Goal: Information Seeking & Learning: Learn about a topic

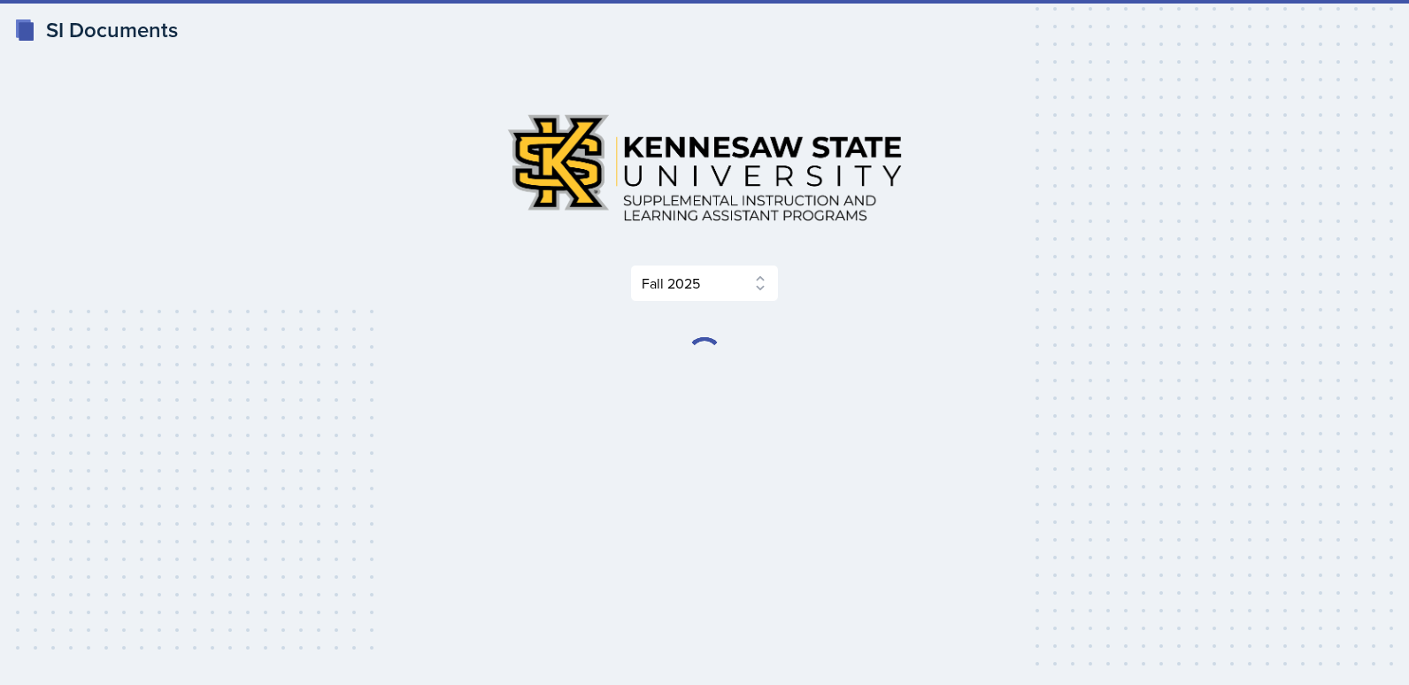
select select "2bed604d-1099-4043-b1bc-2365e8740244"
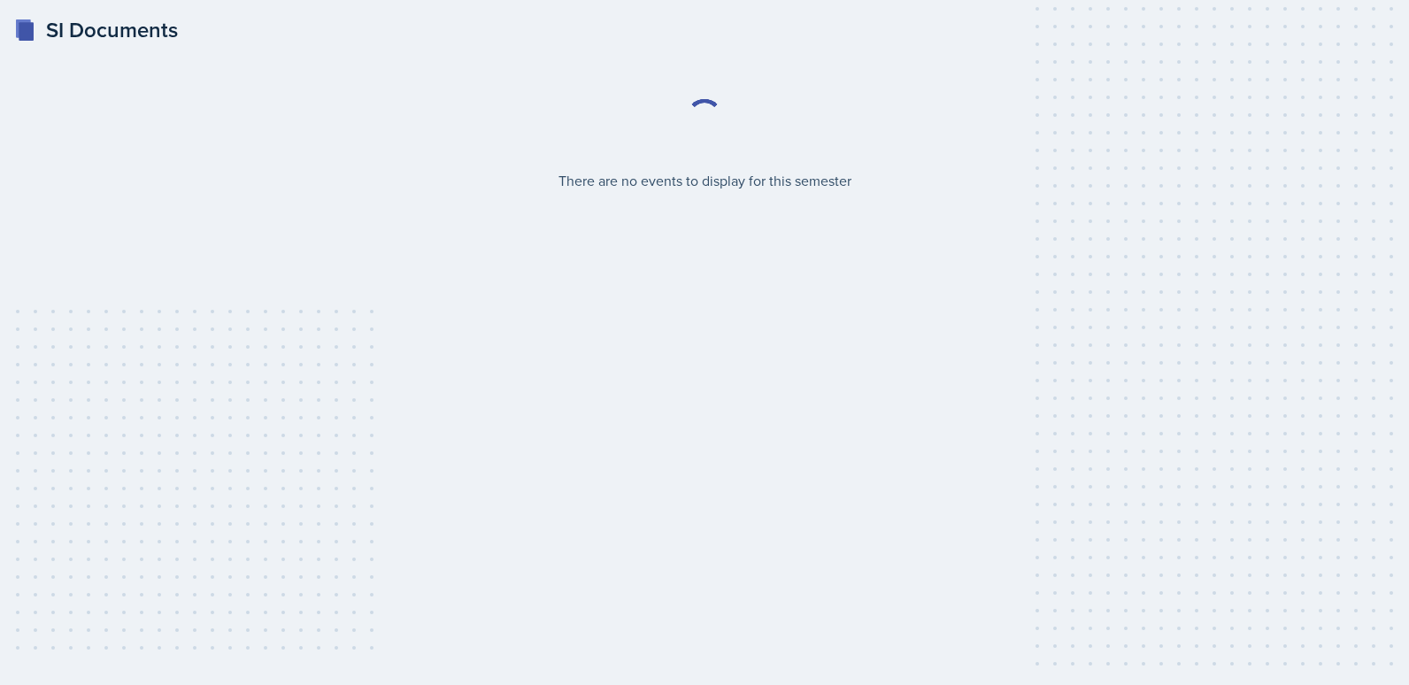
select select "2bed604d-1099-4043-b1bc-2365e8740244"
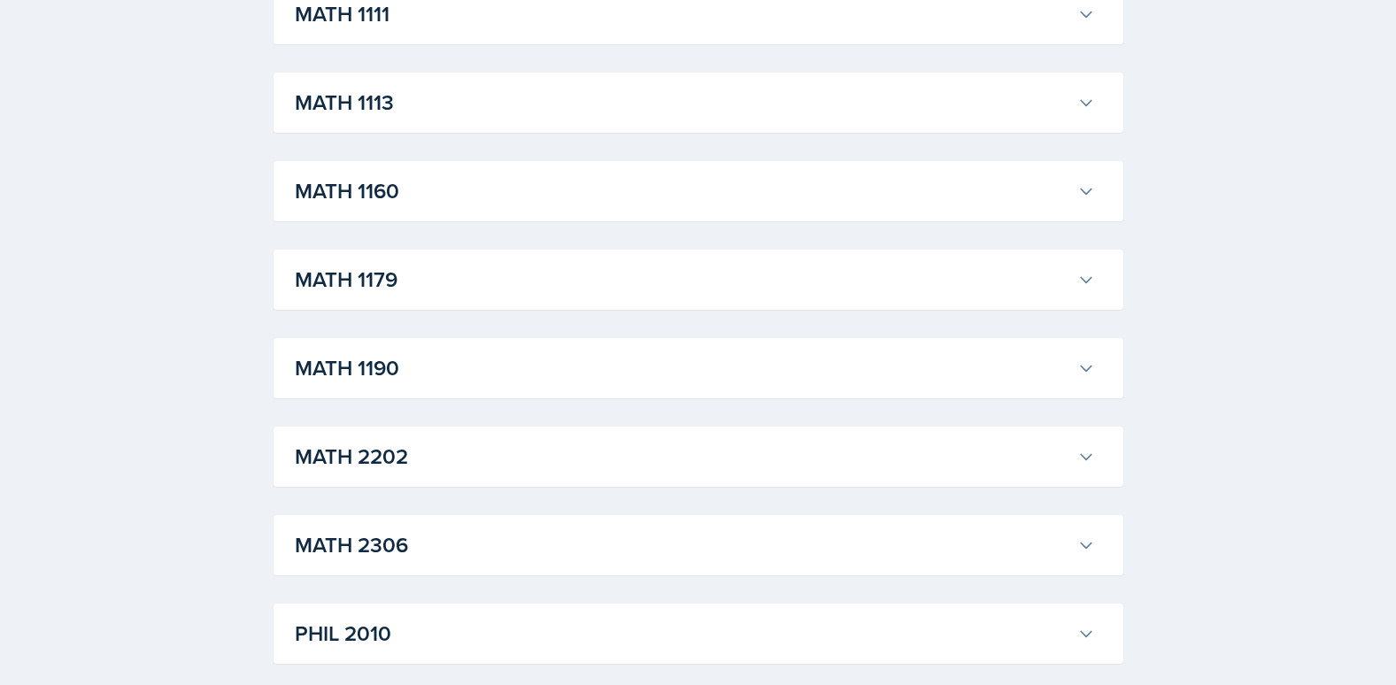
scroll to position [1505, 0]
click at [521, 172] on button "MATH 1160" at bounding box center [694, 190] width 807 height 39
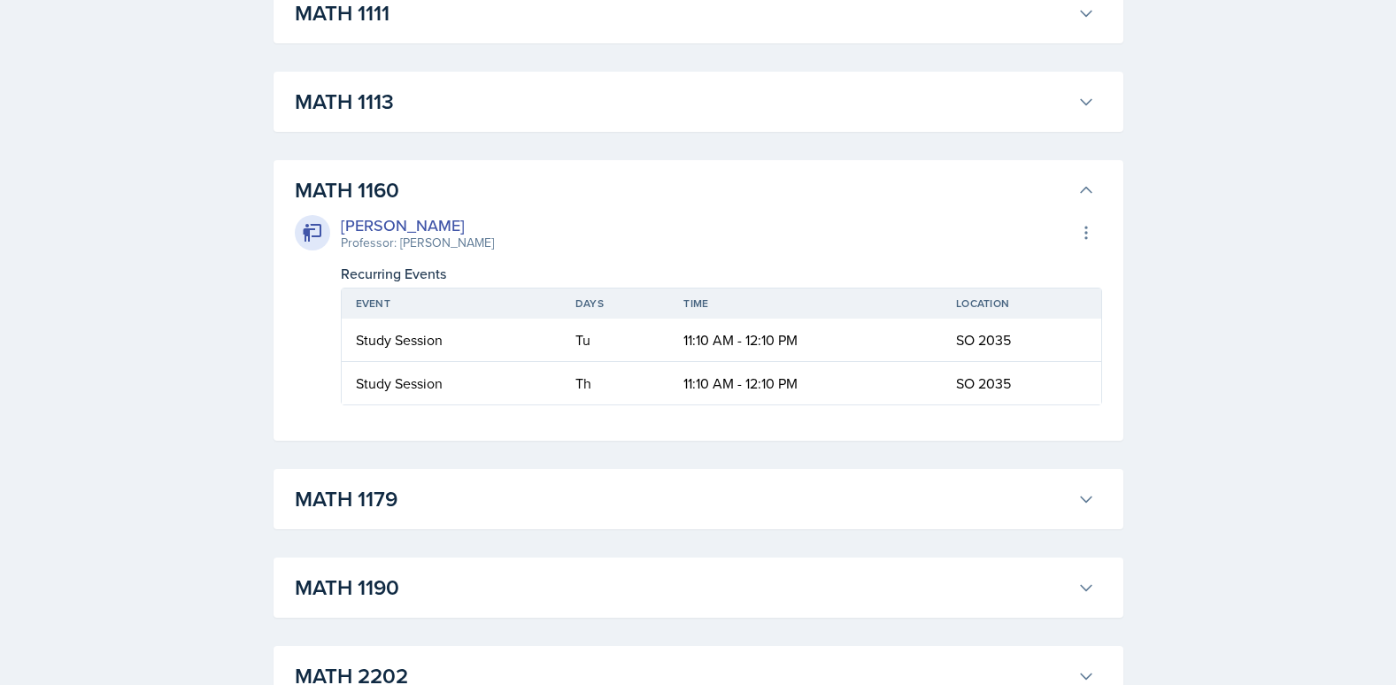
scroll to position [1328, 0]
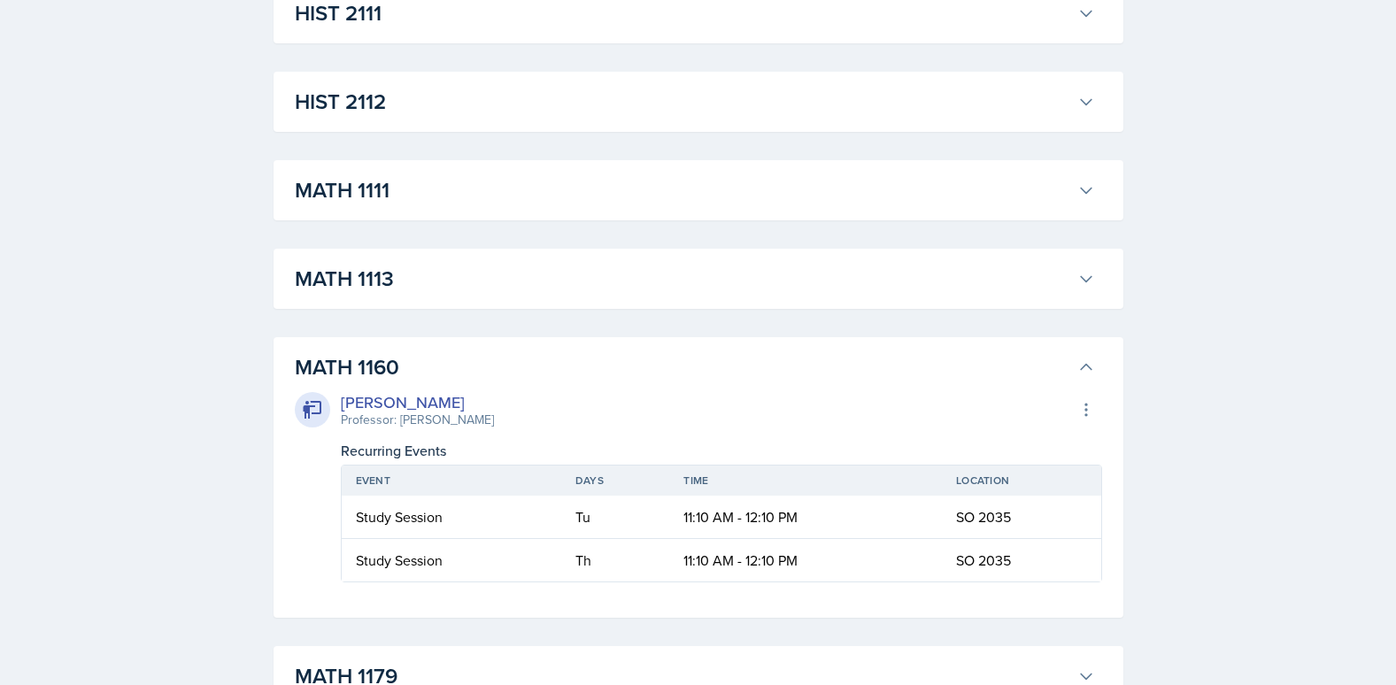
click at [521, 268] on h3 "MATH 1113" at bounding box center [683, 279] width 776 height 32
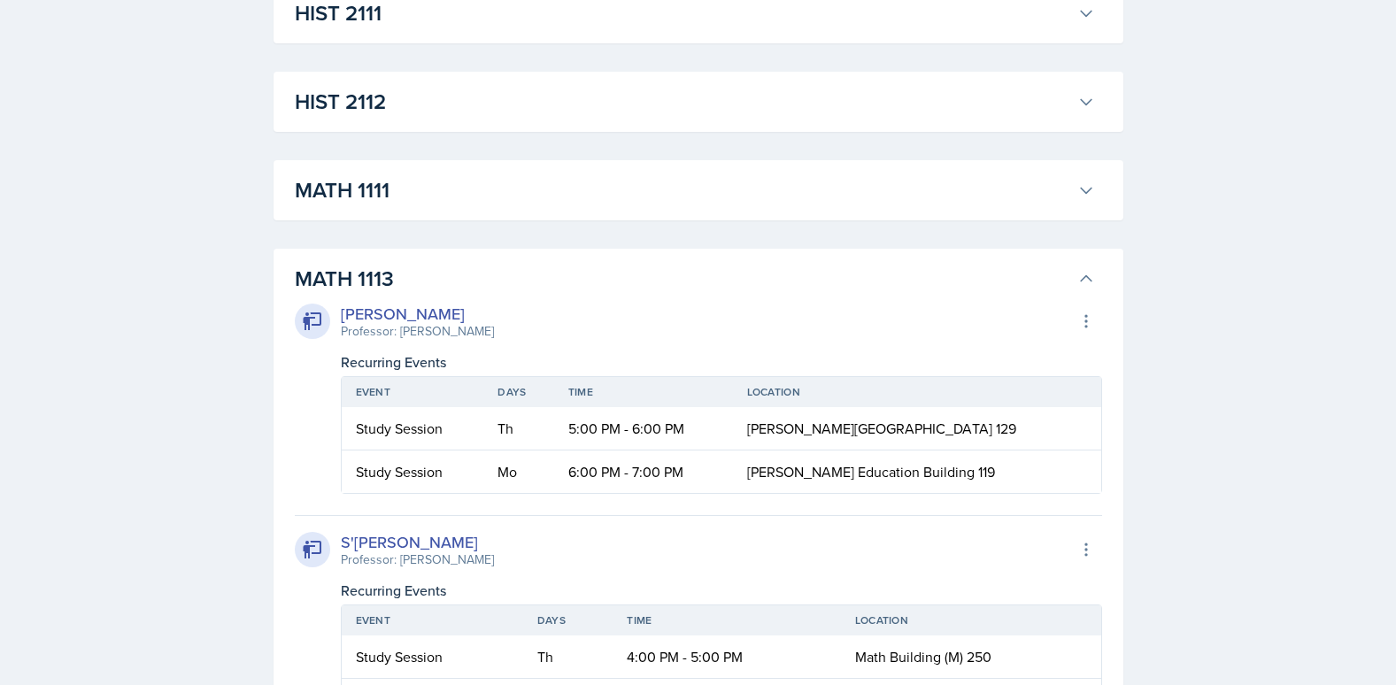
click at [592, 184] on h3 "MATH 1111" at bounding box center [683, 190] width 776 height 32
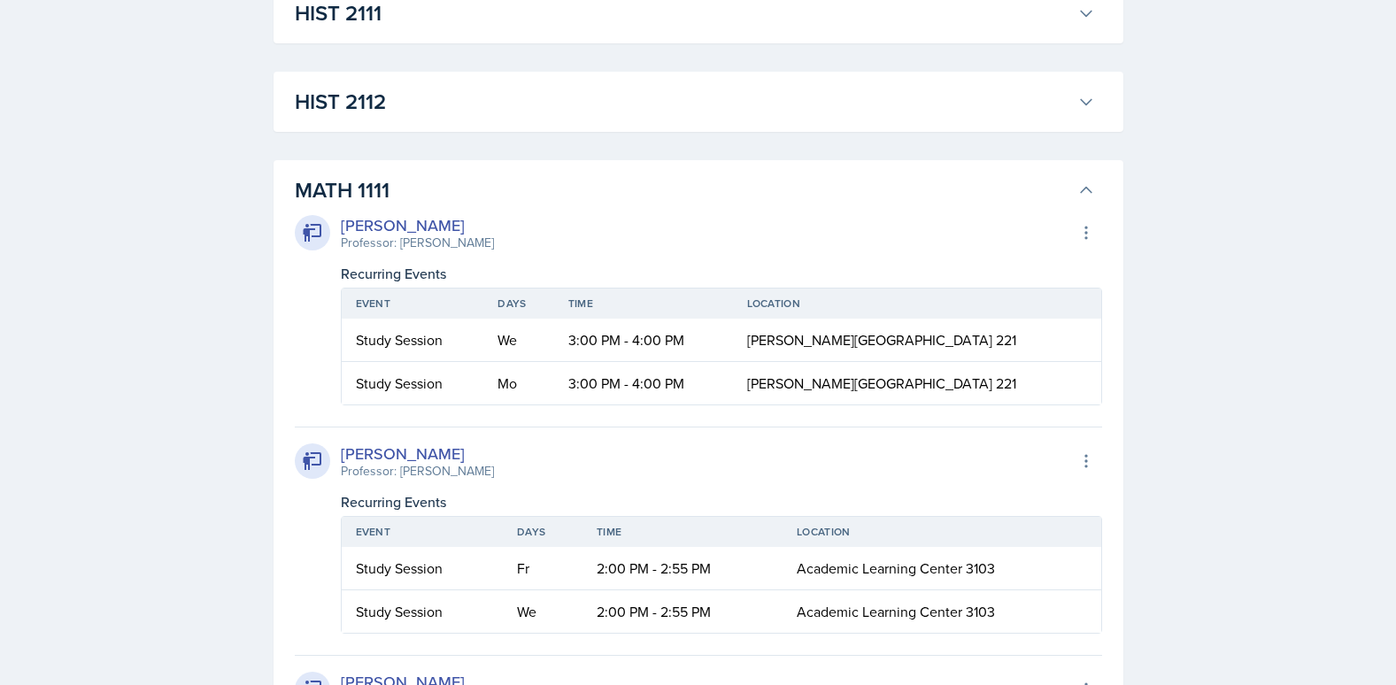
click at [613, 102] on h3 "HIST 2112" at bounding box center [683, 102] width 776 height 32
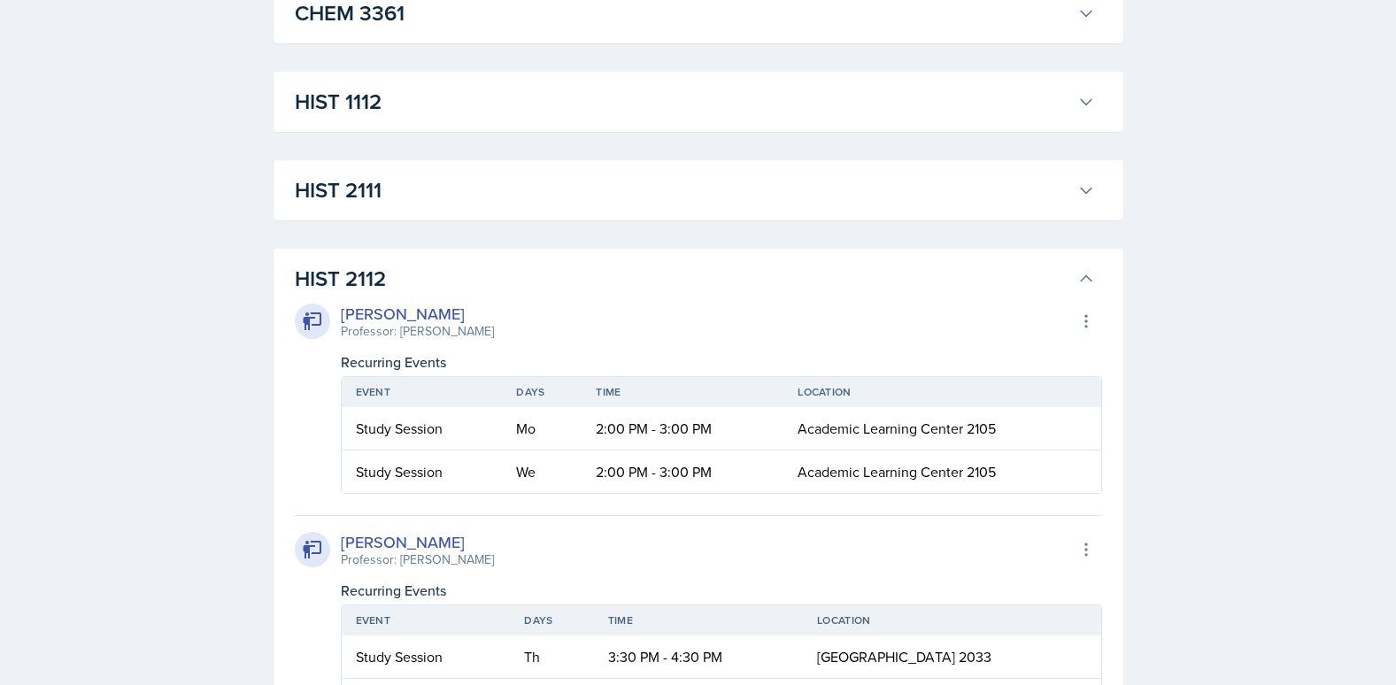
click at [630, 181] on h3 "HIST 2111" at bounding box center [683, 190] width 776 height 32
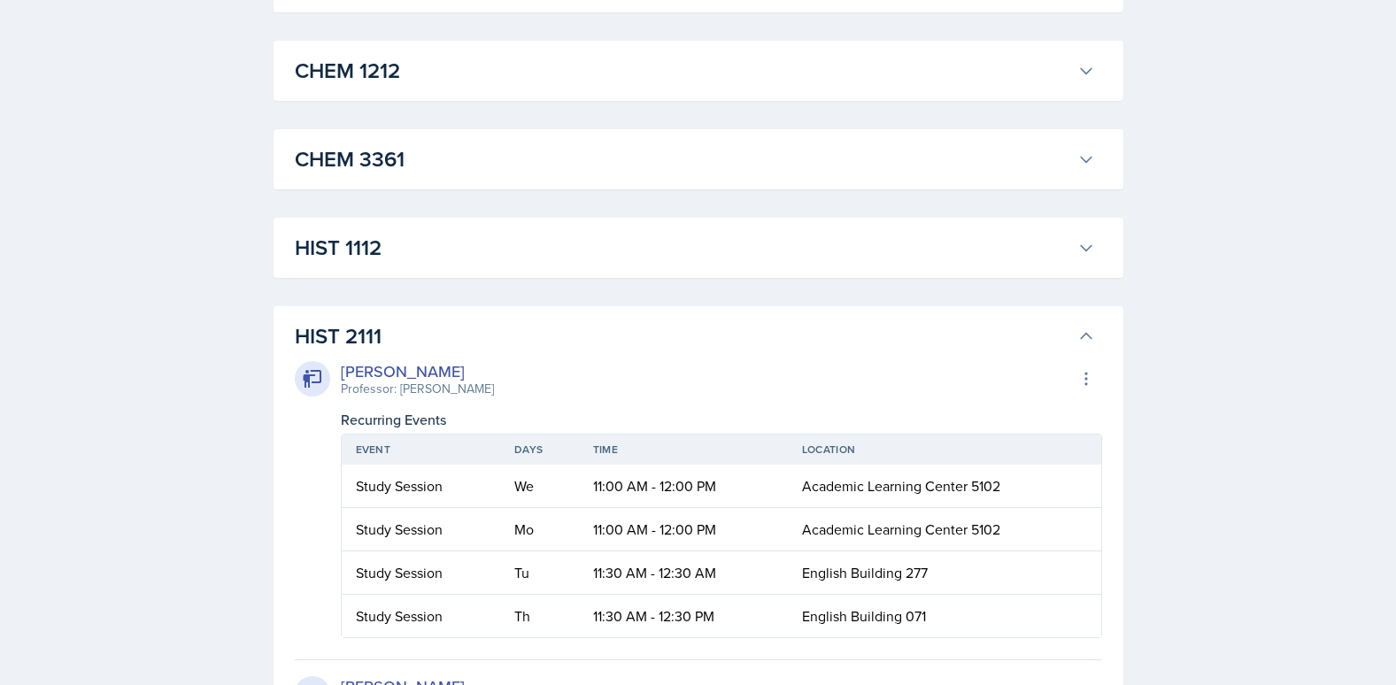
scroll to position [974, 0]
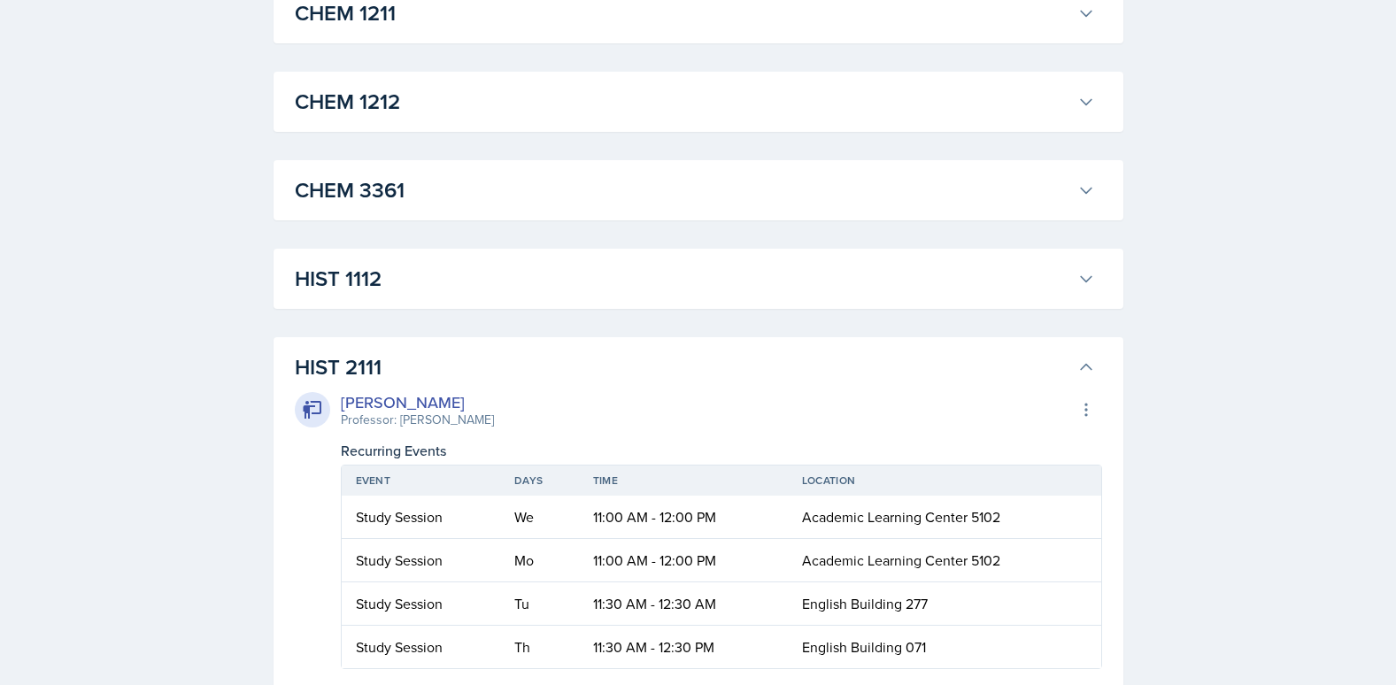
click at [623, 269] on h3 "HIST 1112" at bounding box center [683, 279] width 776 height 32
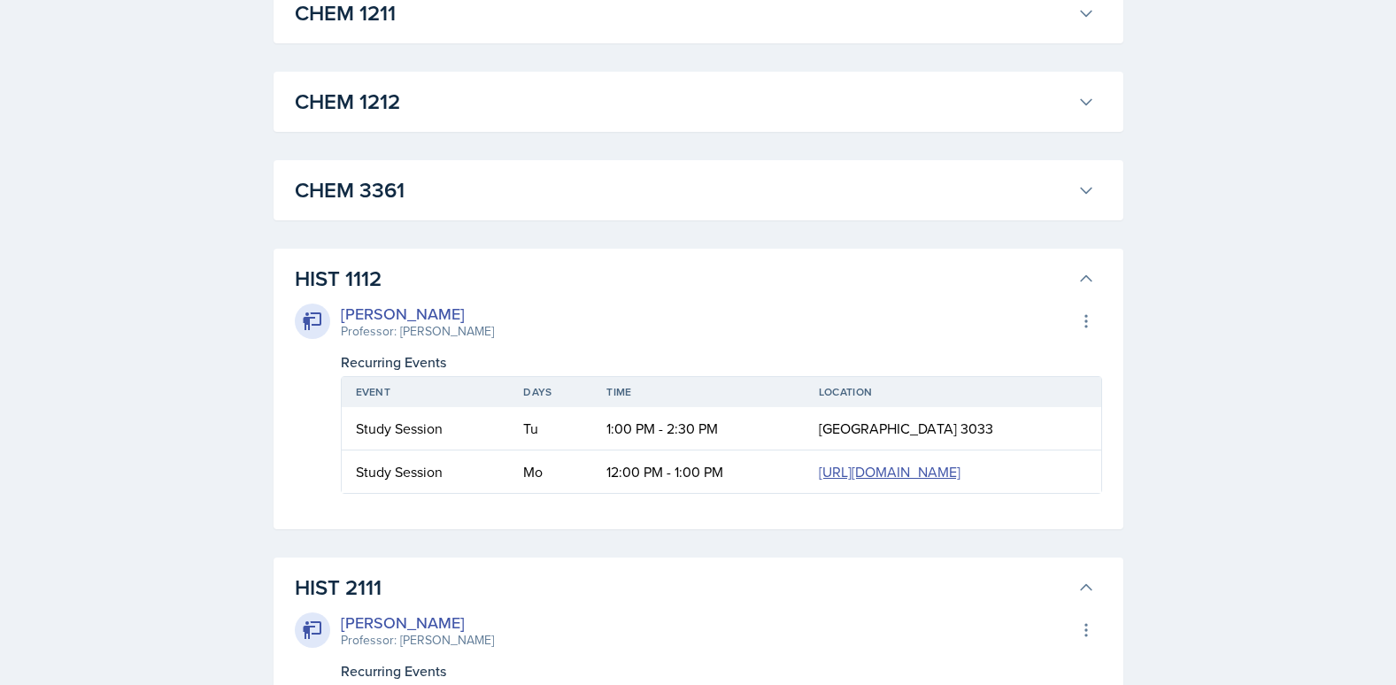
click at [633, 203] on h3 "CHEM 3361" at bounding box center [683, 190] width 776 height 32
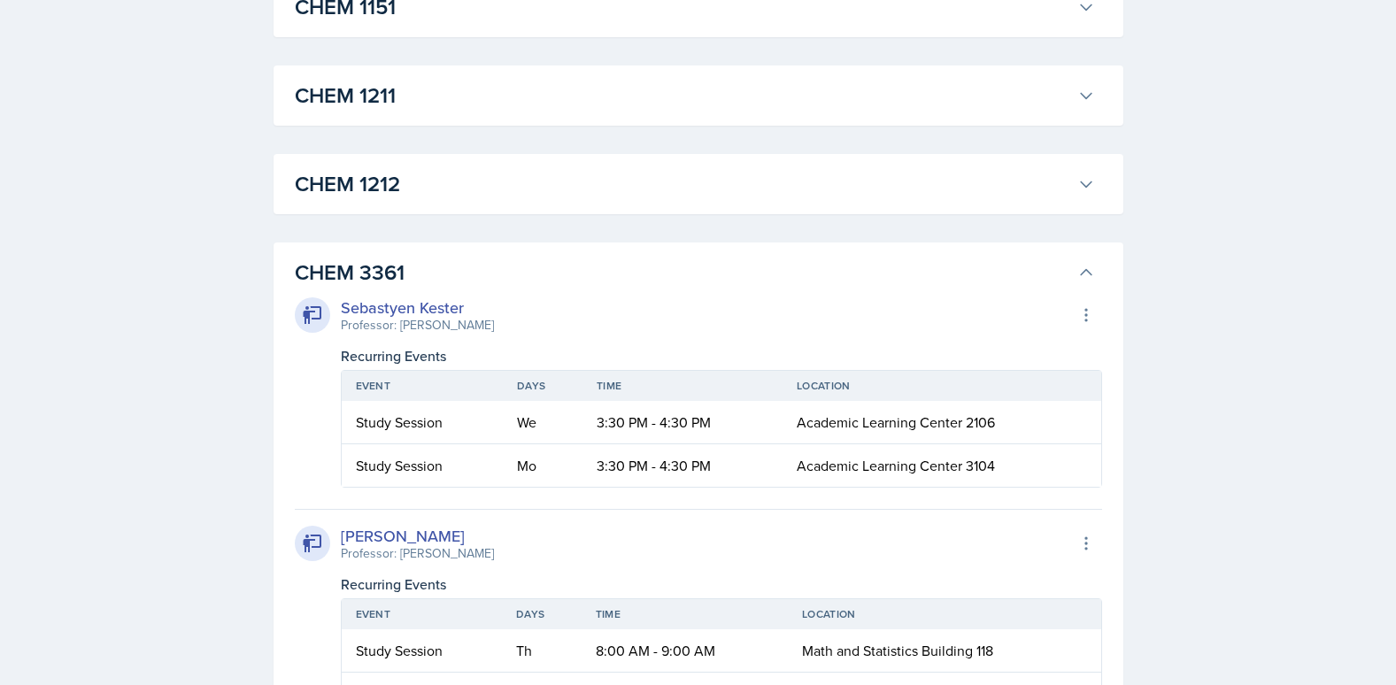
scroll to position [885, 0]
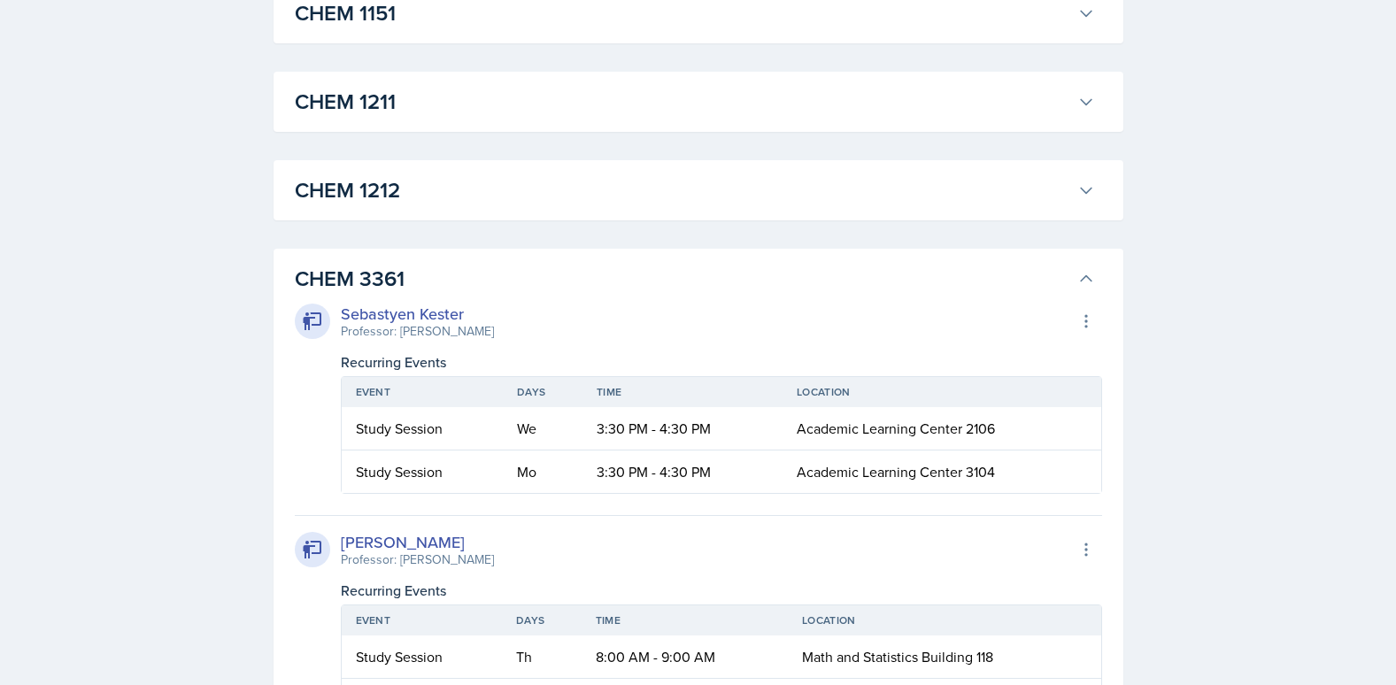
click at [638, 200] on h3 "CHEM 1212" at bounding box center [683, 190] width 776 height 32
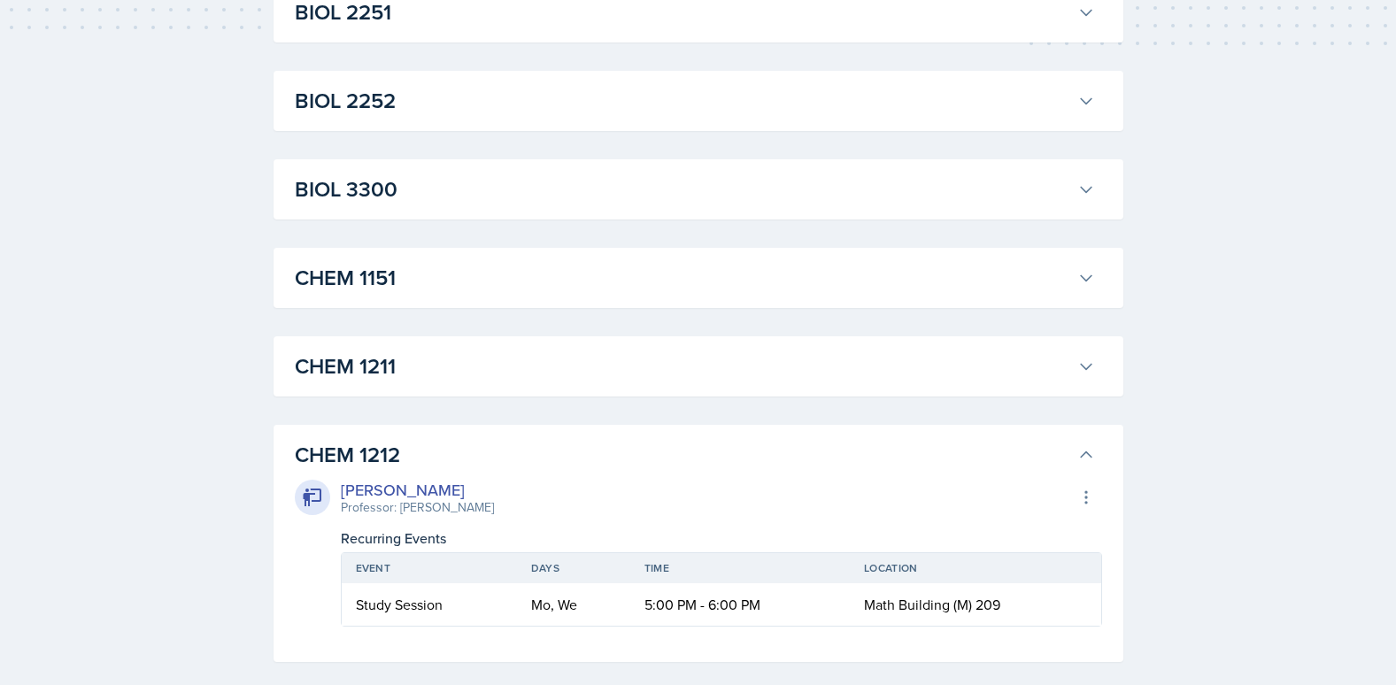
scroll to position [620, 0]
click at [629, 345] on div "CHEM 1211 James Coker Professor: Lu Kang Export to Google Calendar Recurring Ev…" at bounding box center [699, 367] width 850 height 60
click at [629, 363] on h3 "CHEM 1211" at bounding box center [683, 367] width 776 height 32
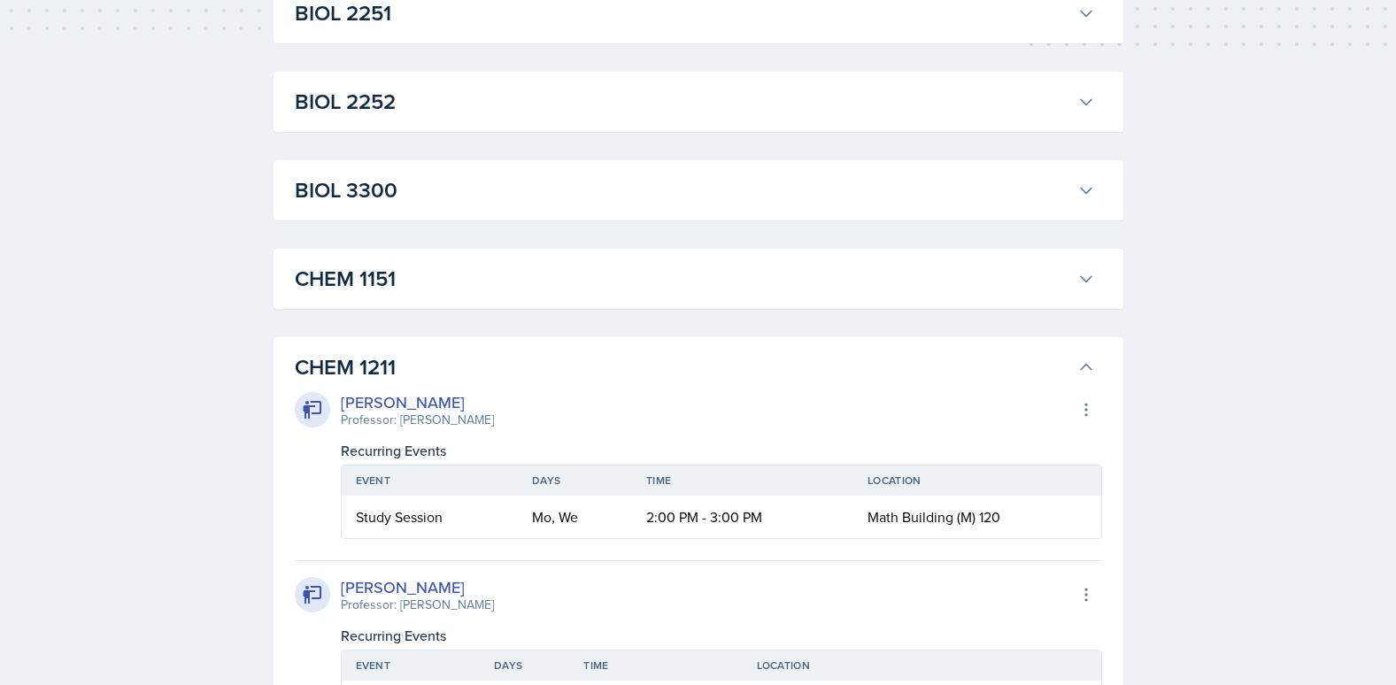
click at [644, 263] on h3 "CHEM 1151" at bounding box center [683, 279] width 776 height 32
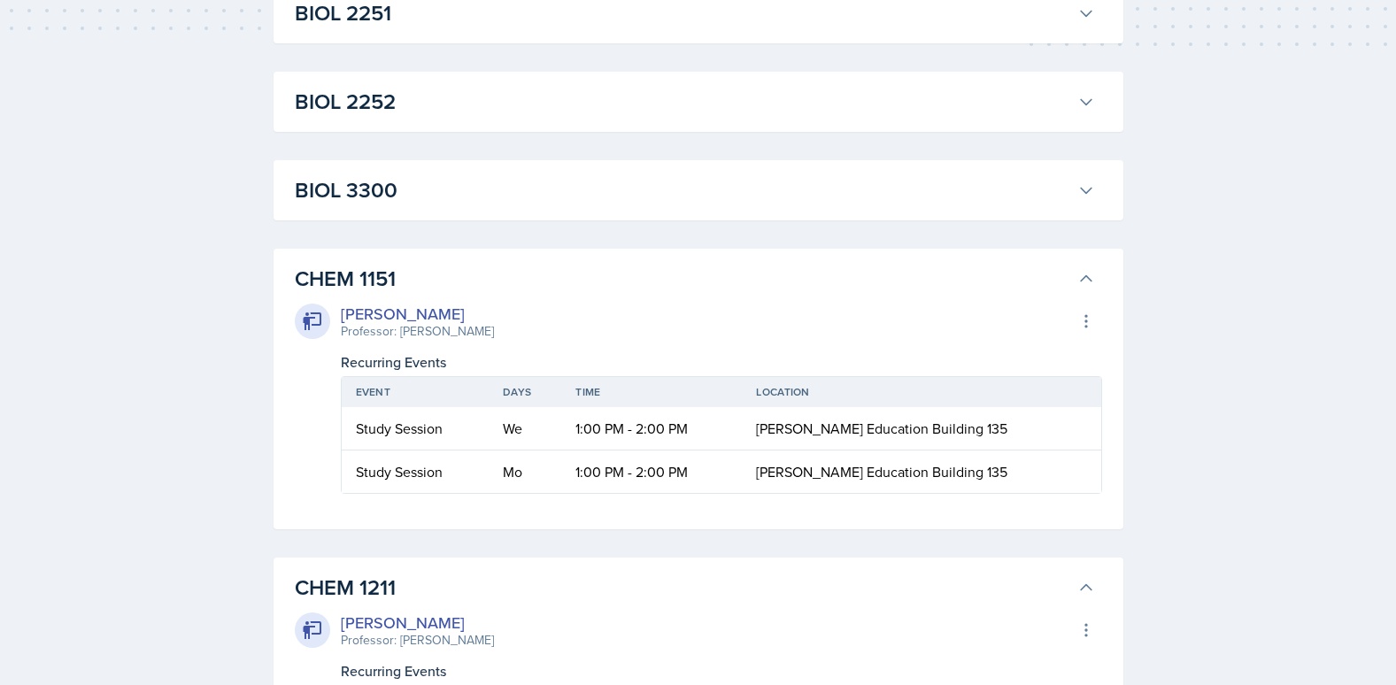
click at [657, 181] on h3 "BIOL 3300" at bounding box center [683, 190] width 776 height 32
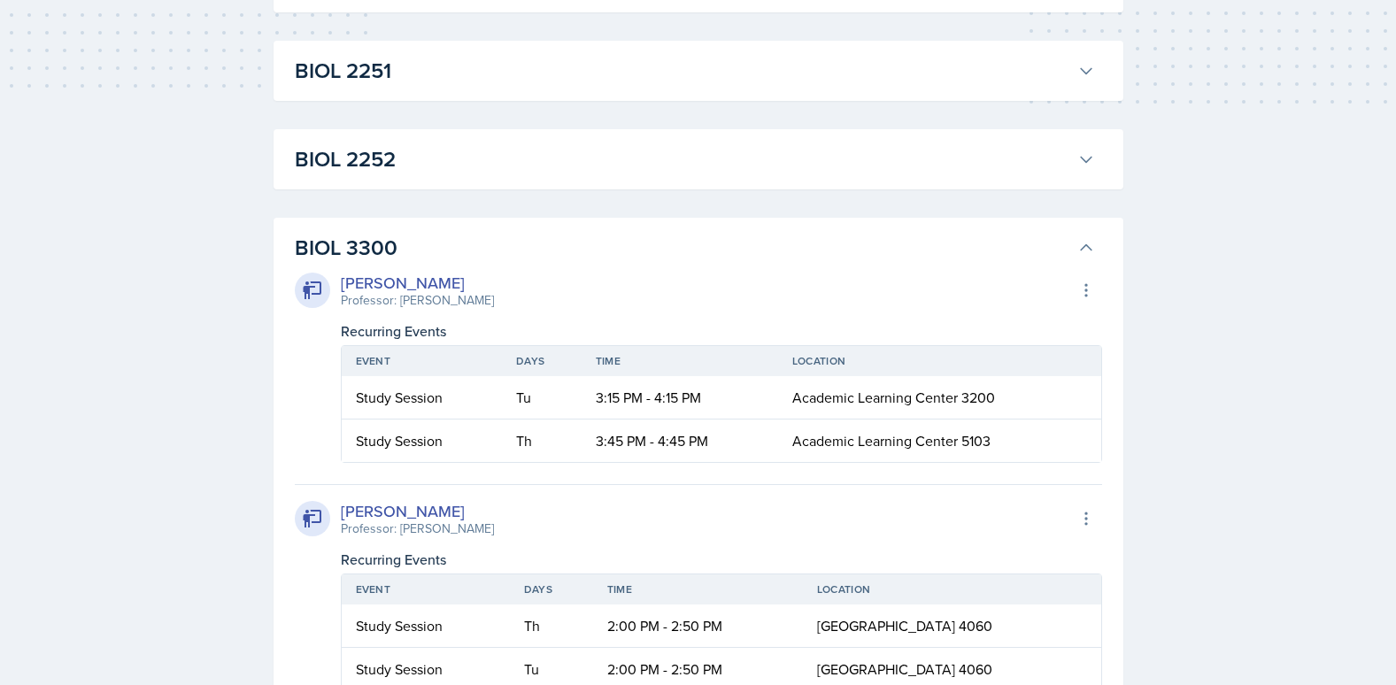
scroll to position [443, 0]
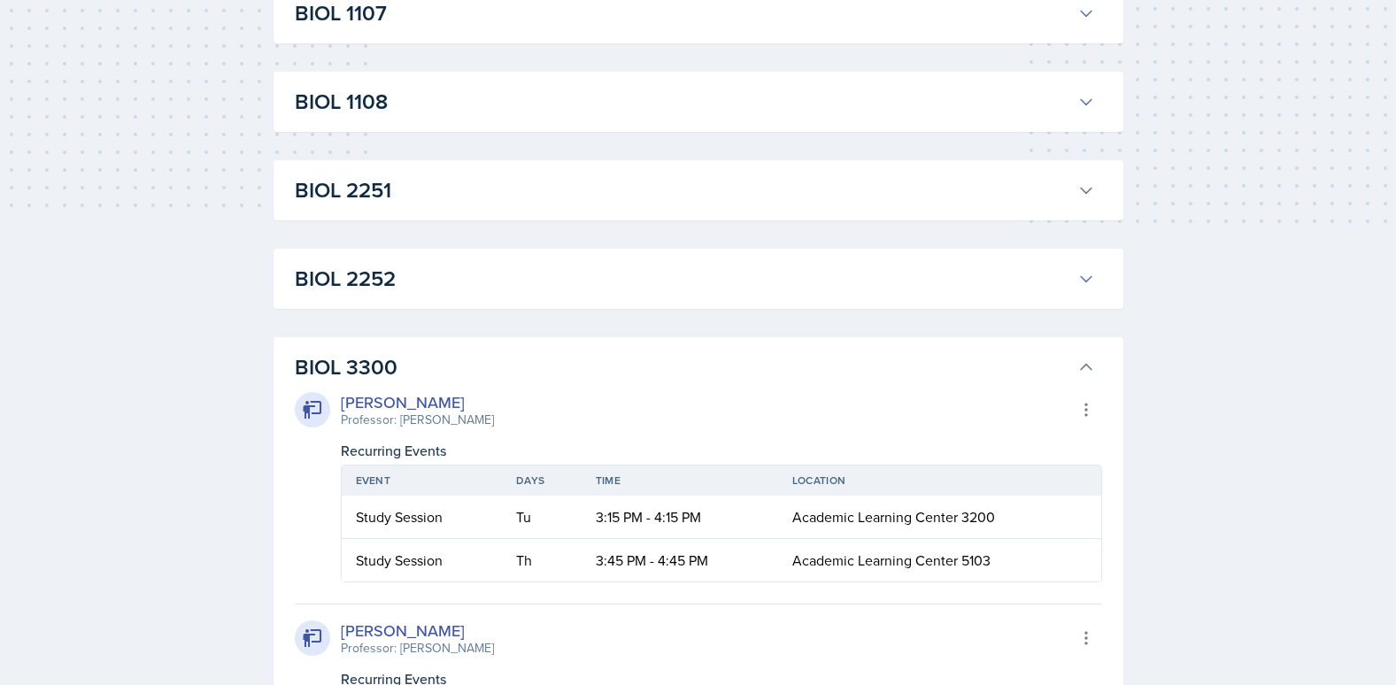
click at [659, 291] on h3 "BIOL 2252" at bounding box center [683, 279] width 776 height 32
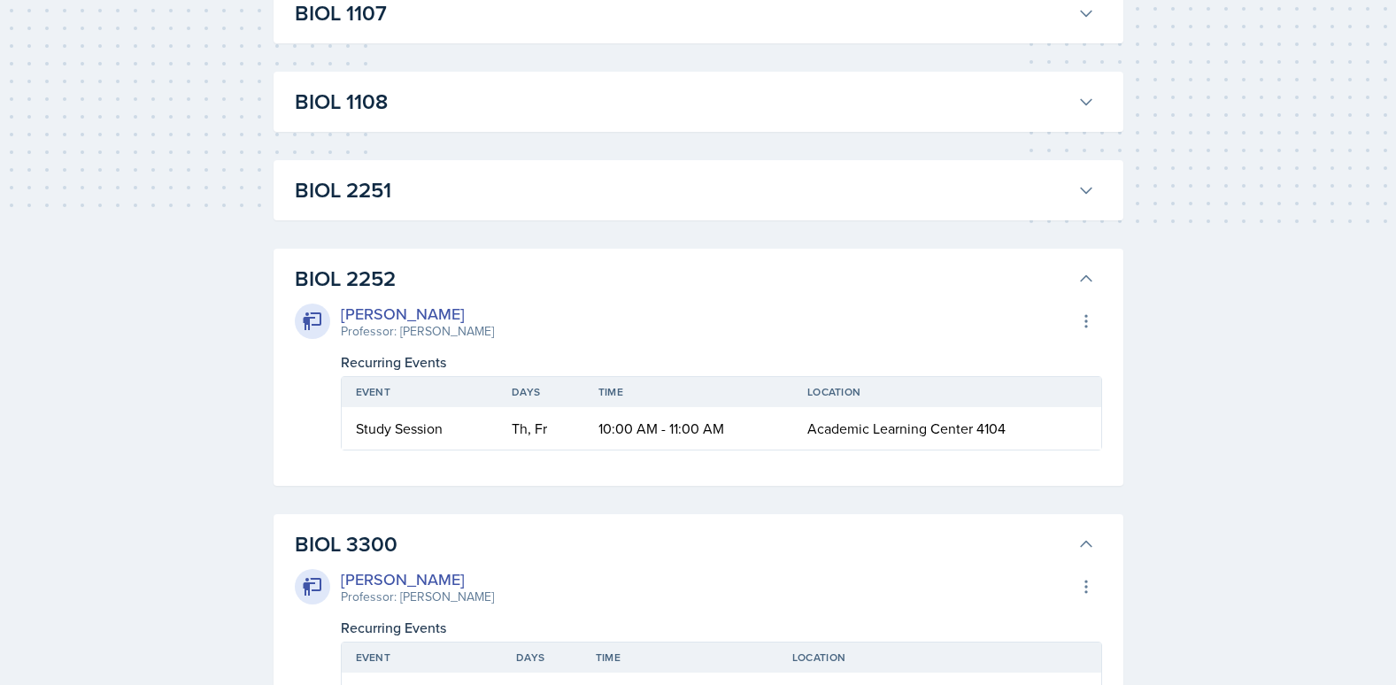
click at [680, 183] on h3 "BIOL 2251" at bounding box center [683, 190] width 776 height 32
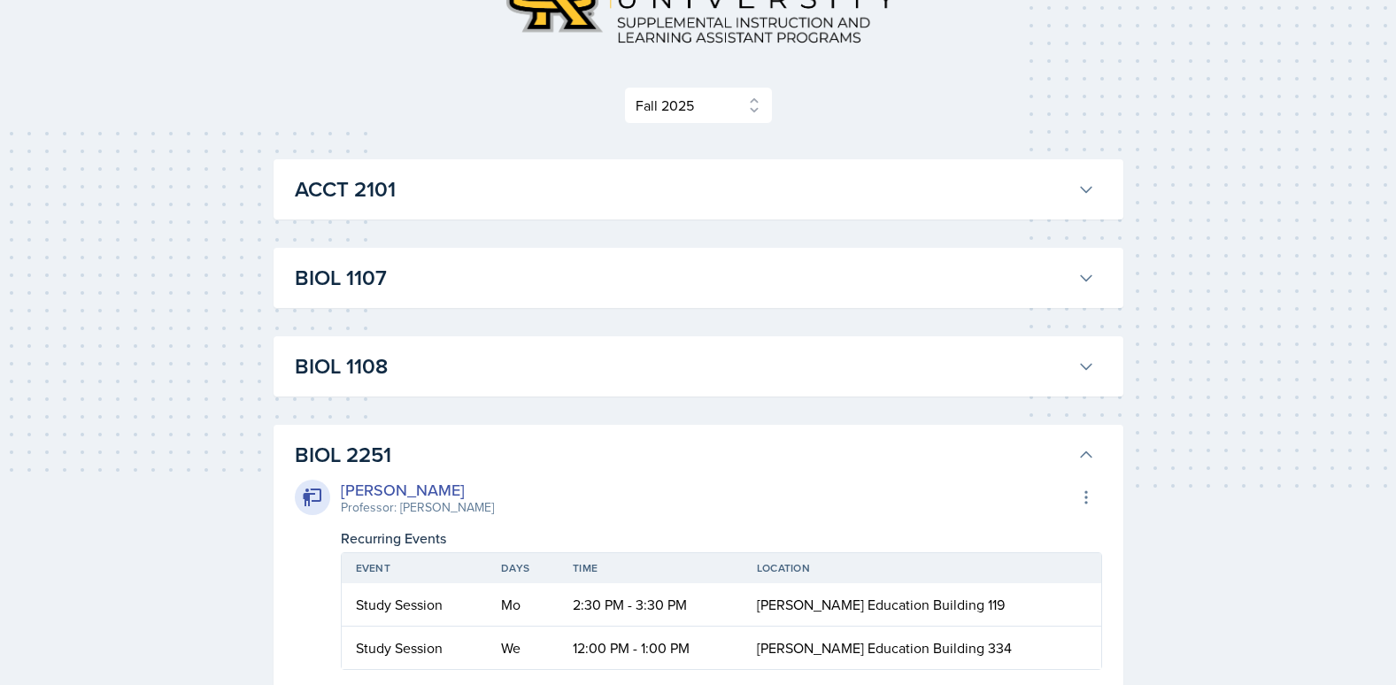
scroll to position [177, 0]
click at [659, 372] on h3 "BIOL 1108" at bounding box center [683, 367] width 776 height 32
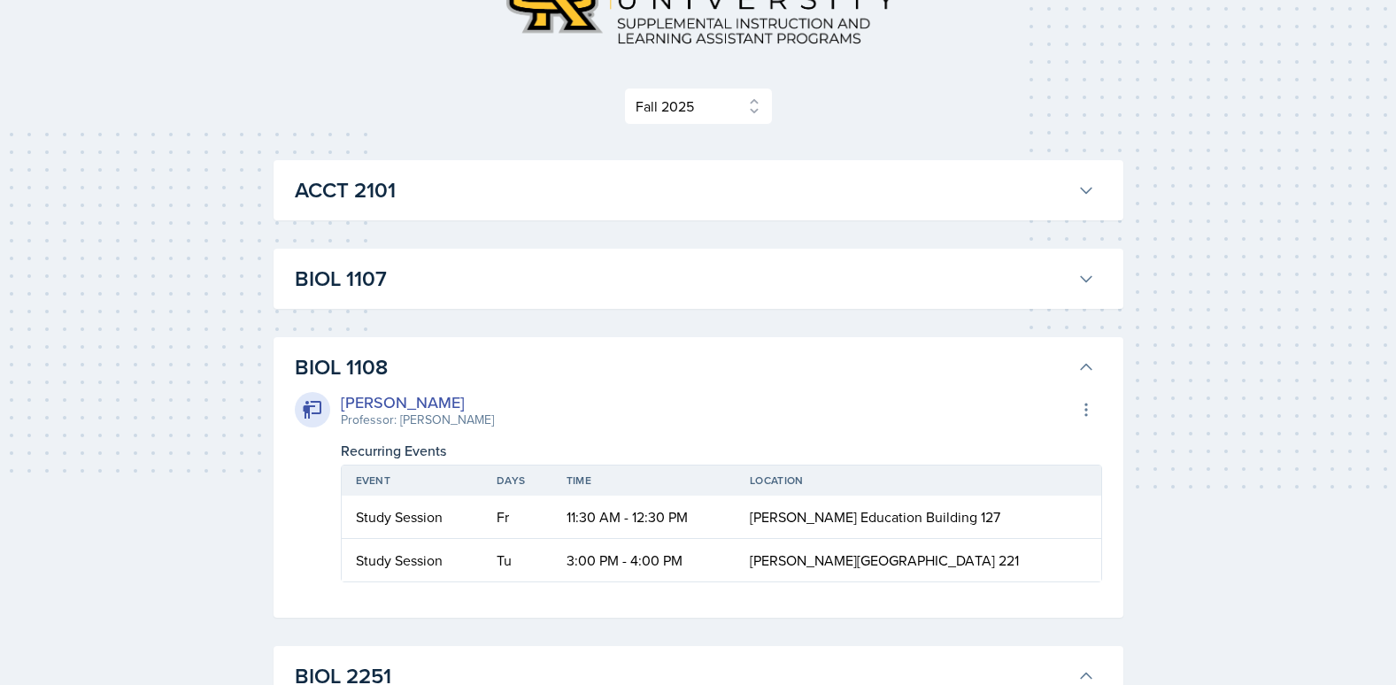
click at [668, 297] on button "BIOL 1107" at bounding box center [694, 278] width 807 height 39
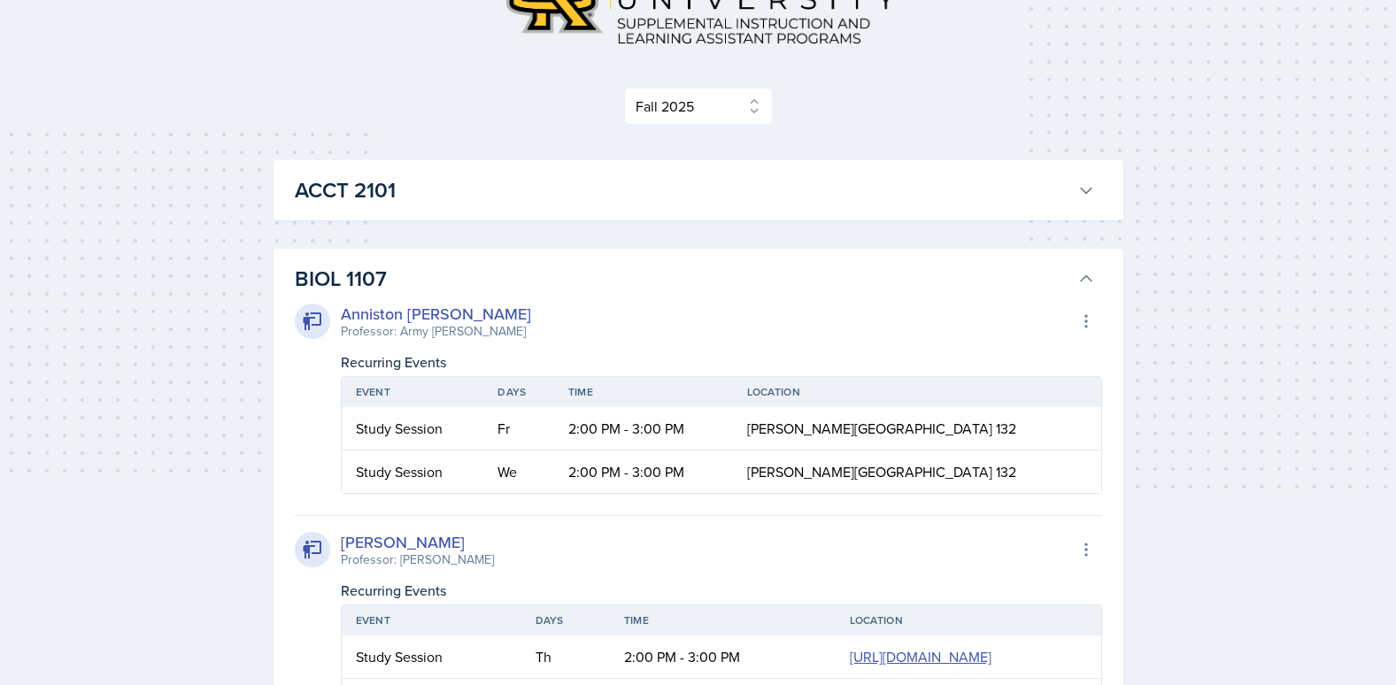
click at [681, 197] on h3 "ACCT 2101" at bounding box center [683, 190] width 776 height 32
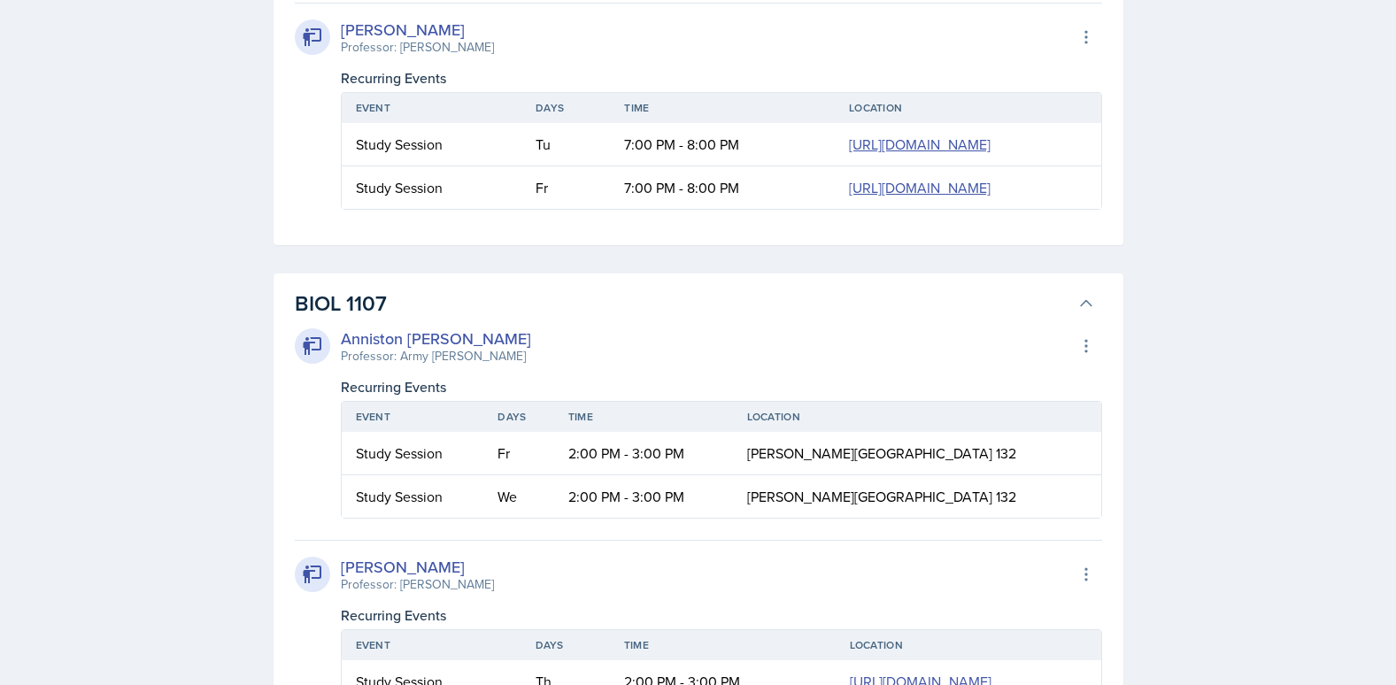
scroll to position [1682, 0]
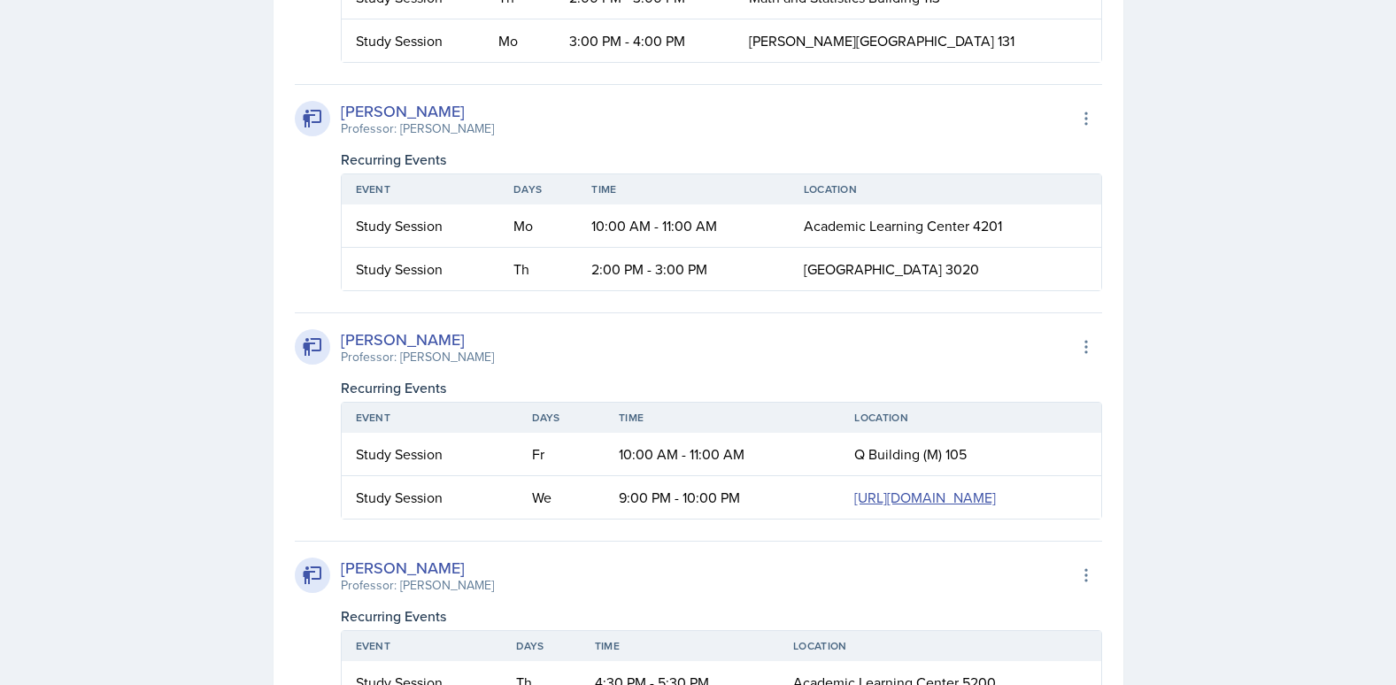
scroll to position [5755, 0]
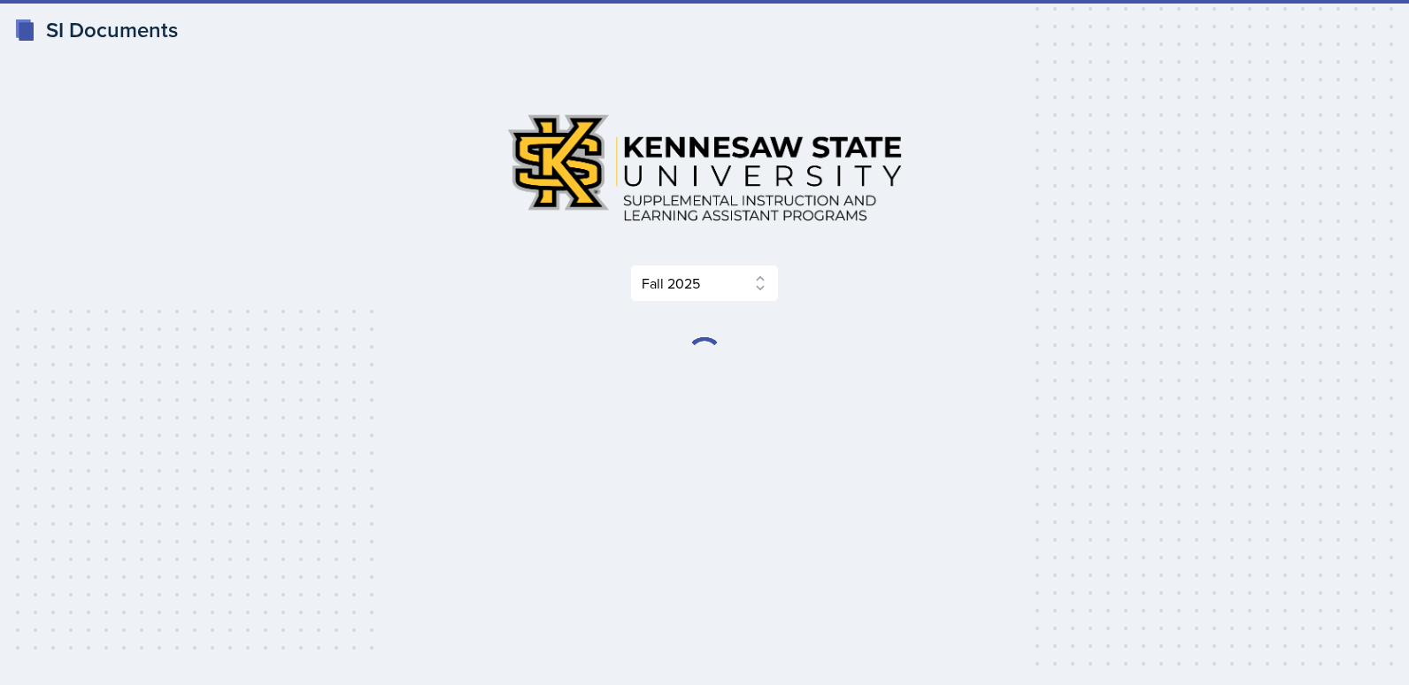
select select "2bed604d-1099-4043-b1bc-2365e8740244"
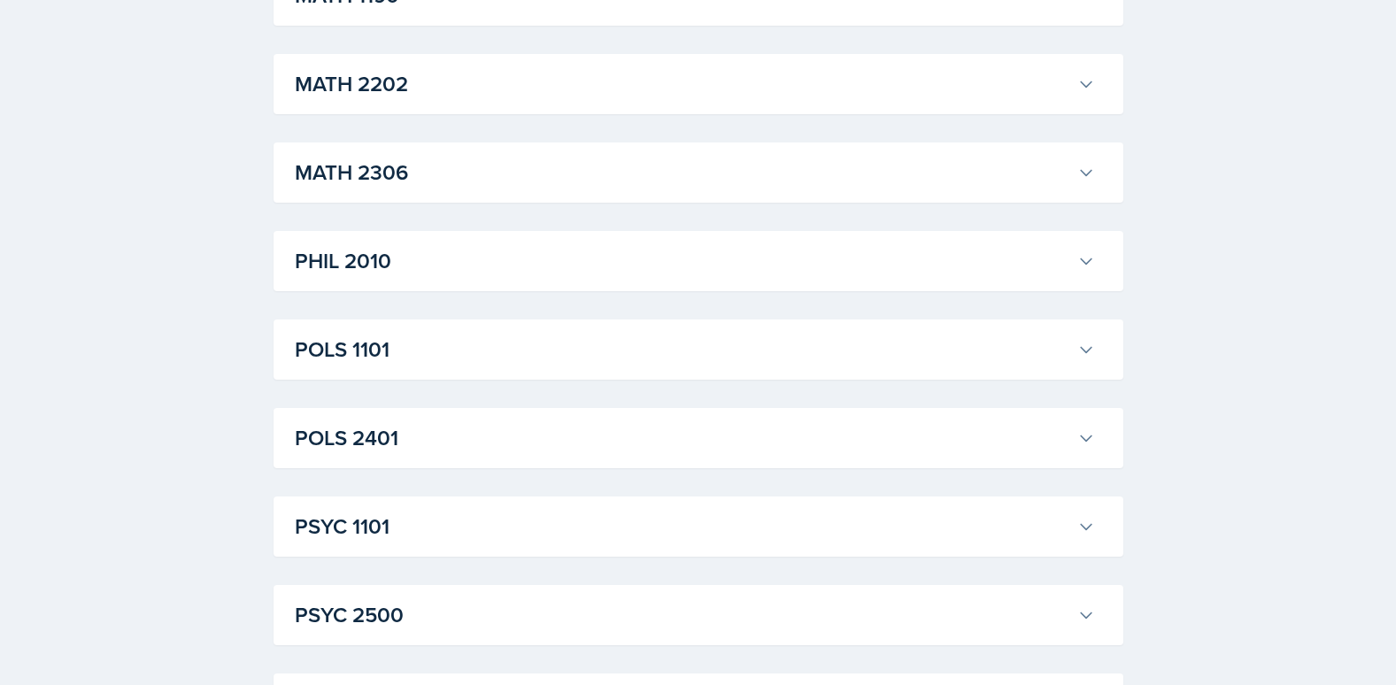
scroll to position [2304, 0]
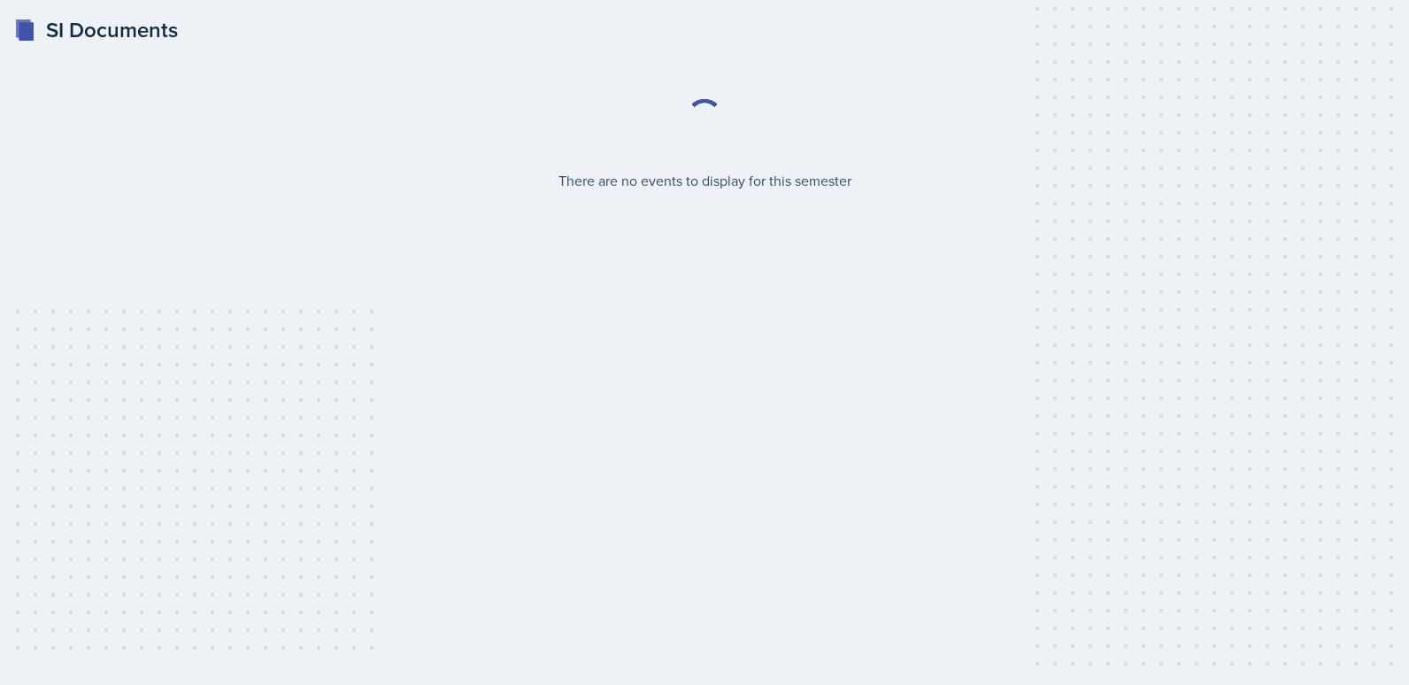
select select "2bed604d-1099-4043-b1bc-2365e8740244"
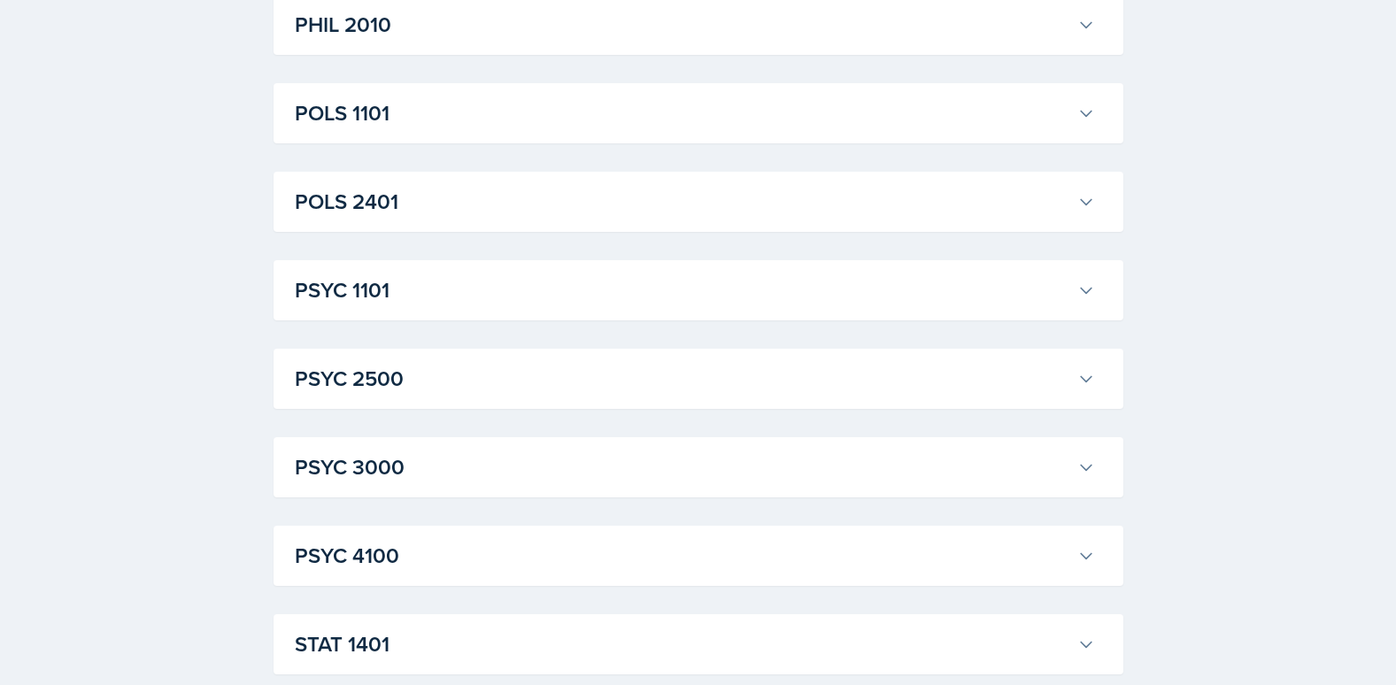
scroll to position [2304, 0]
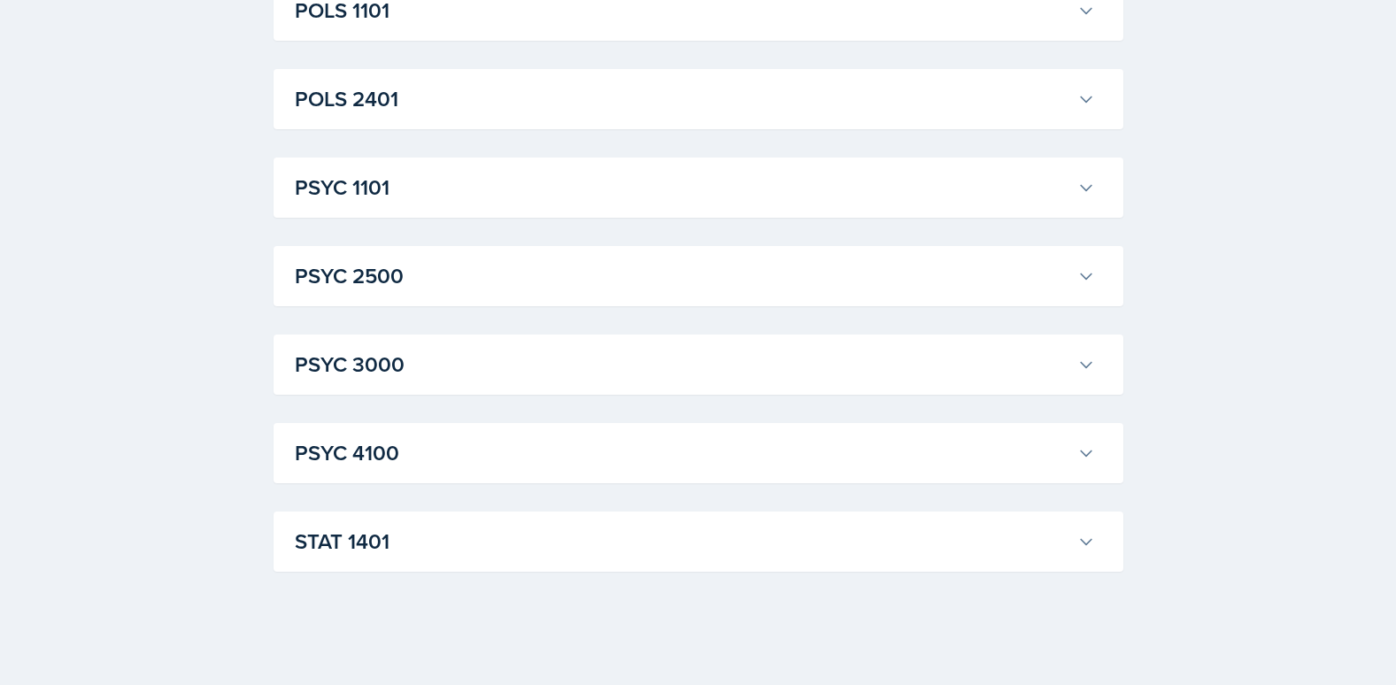
click at [450, 542] on h3 "STAT 1401" at bounding box center [683, 542] width 776 height 32
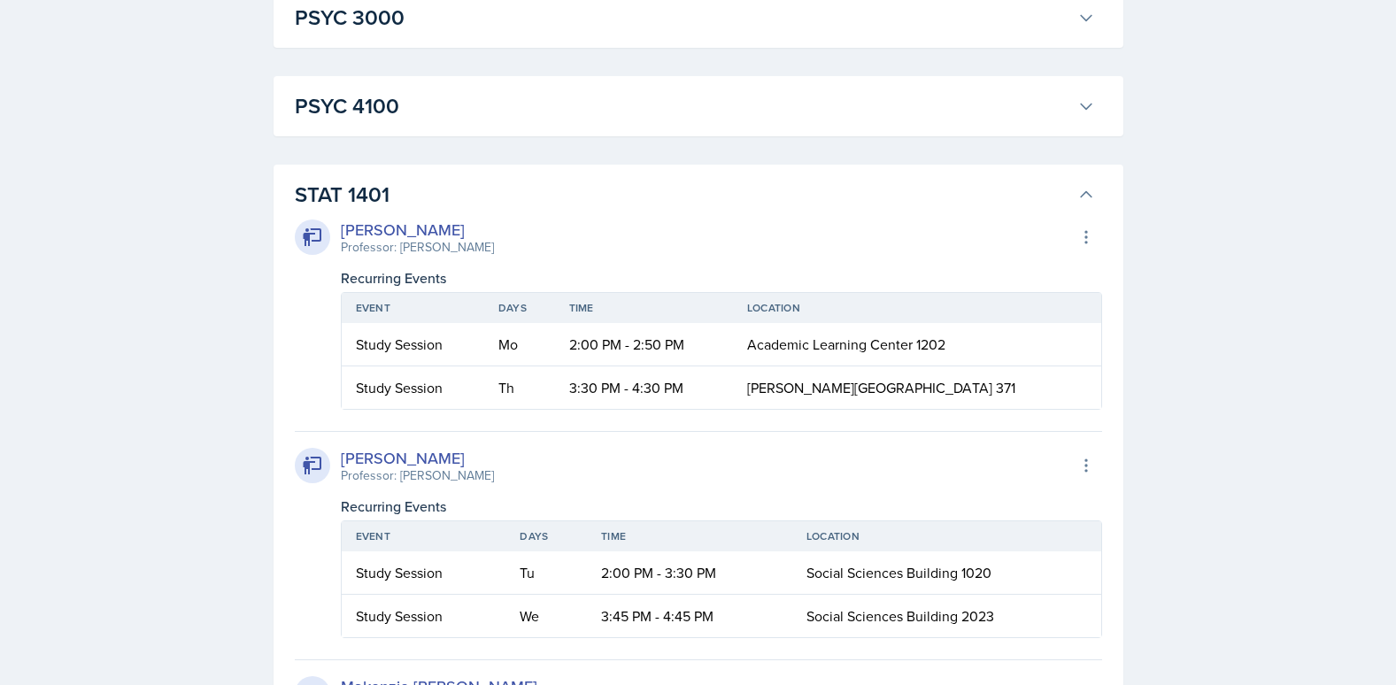
scroll to position [2659, 0]
